Goal: Find specific page/section: Find specific page/section

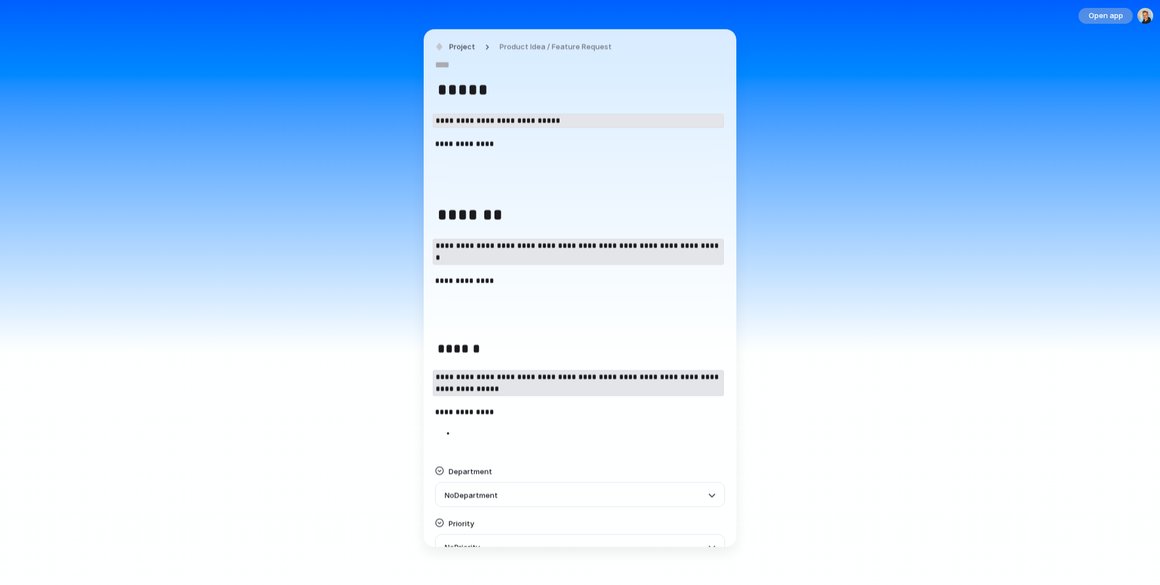
scroll to position [157, 0]
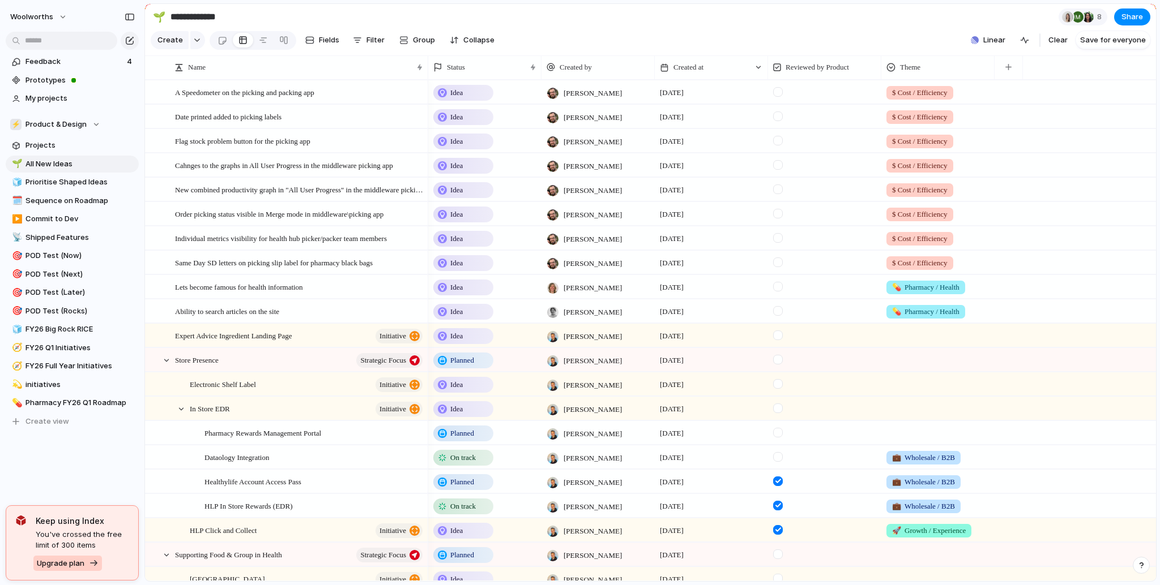
click at [81, 561] on span "Upgrade plan" at bounding box center [61, 563] width 48 height 11
click at [80, 61] on span "Feedback" at bounding box center [74, 61] width 98 height 11
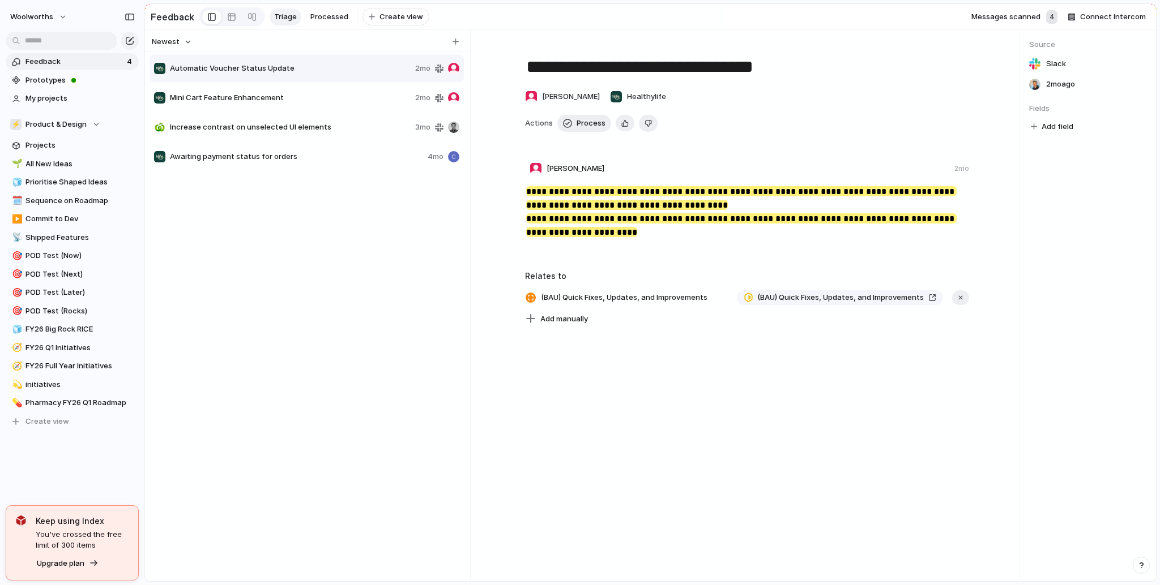
click at [15, 63] on div at bounding box center [15, 61] width 11 height 11
